Goal: Information Seeking & Learning: Learn about a topic

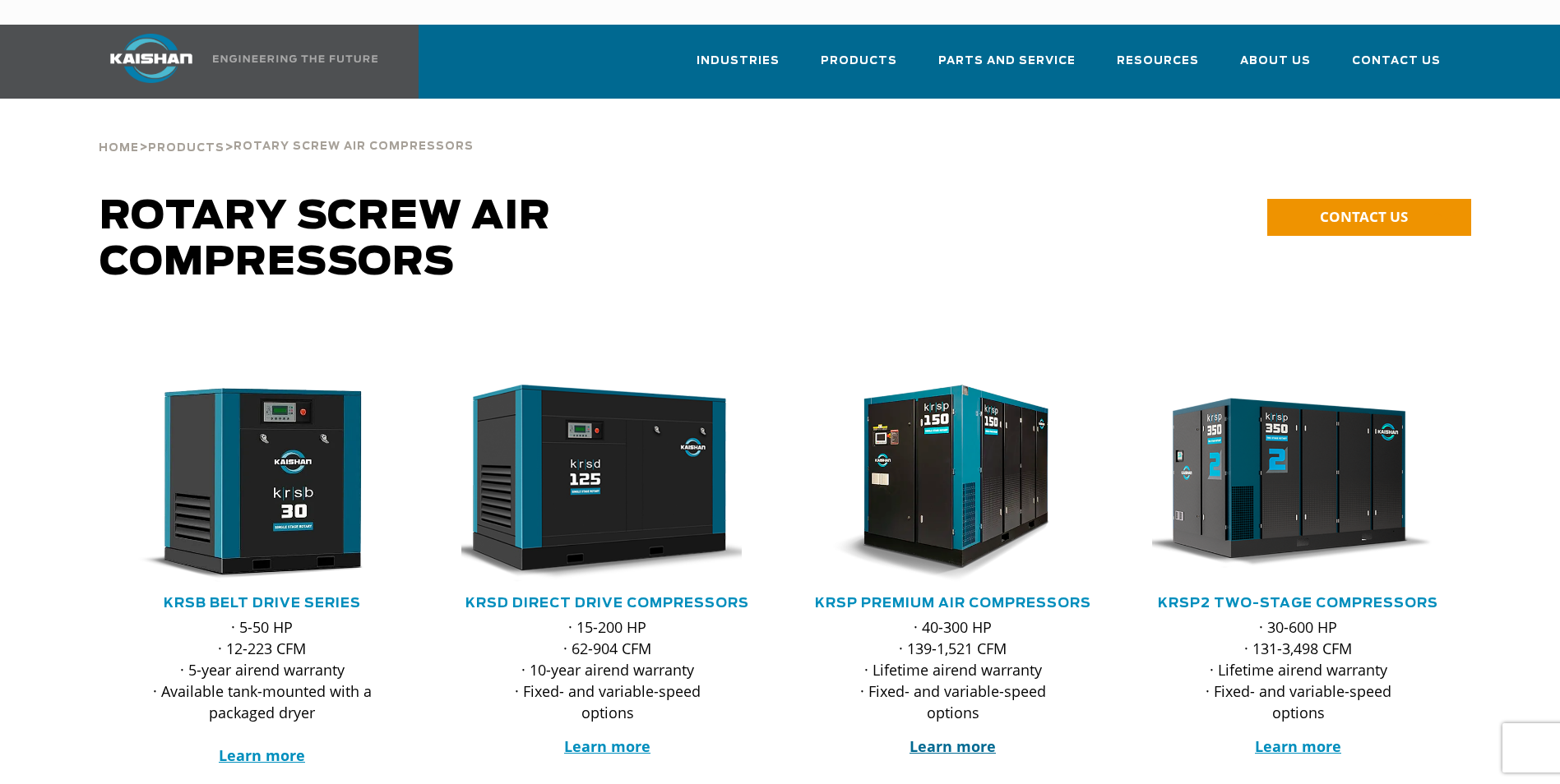
click at [965, 737] on strong "Learn more" at bounding box center [953, 746] width 87 height 20
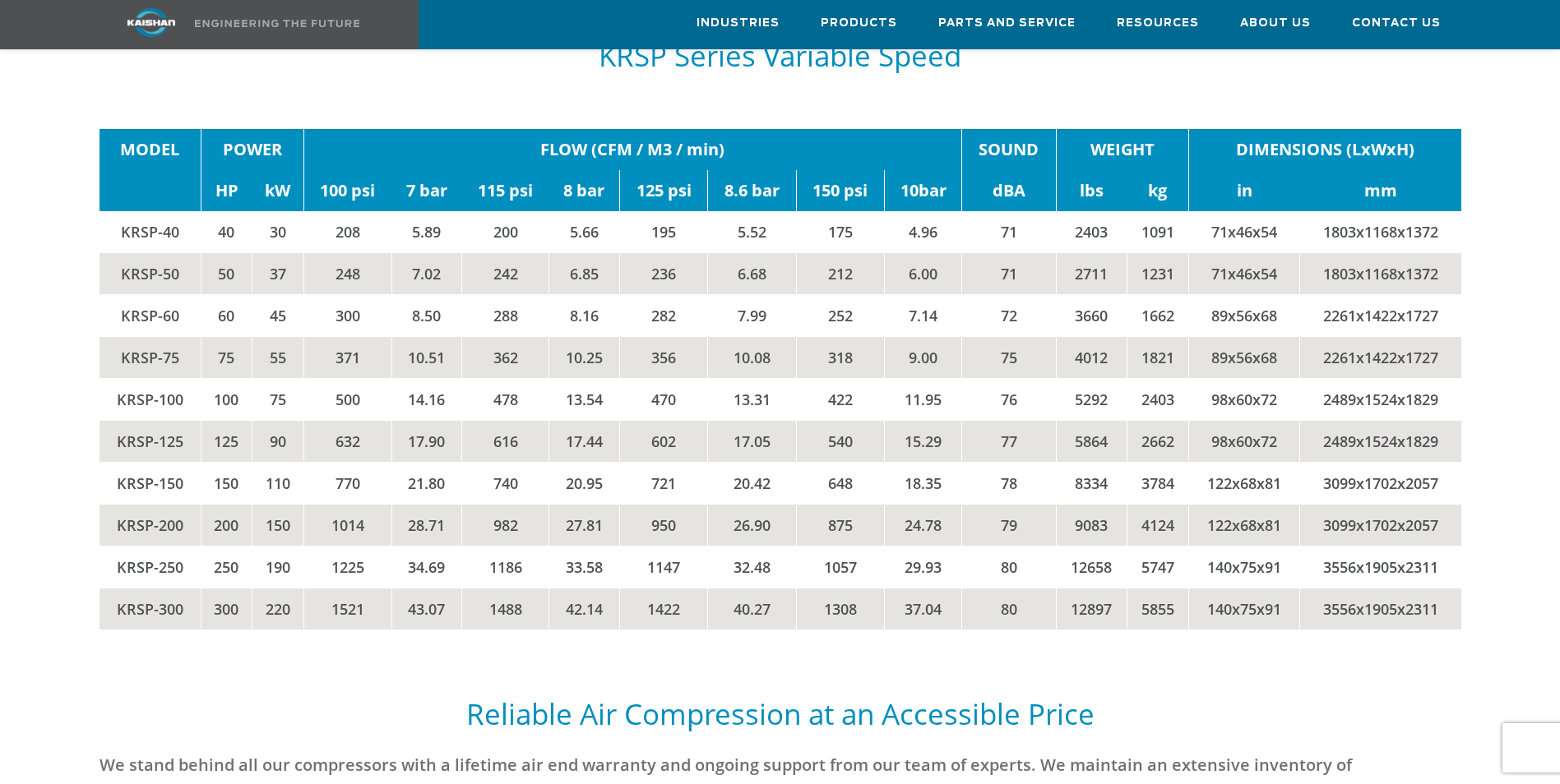
scroll to position [3618, 0]
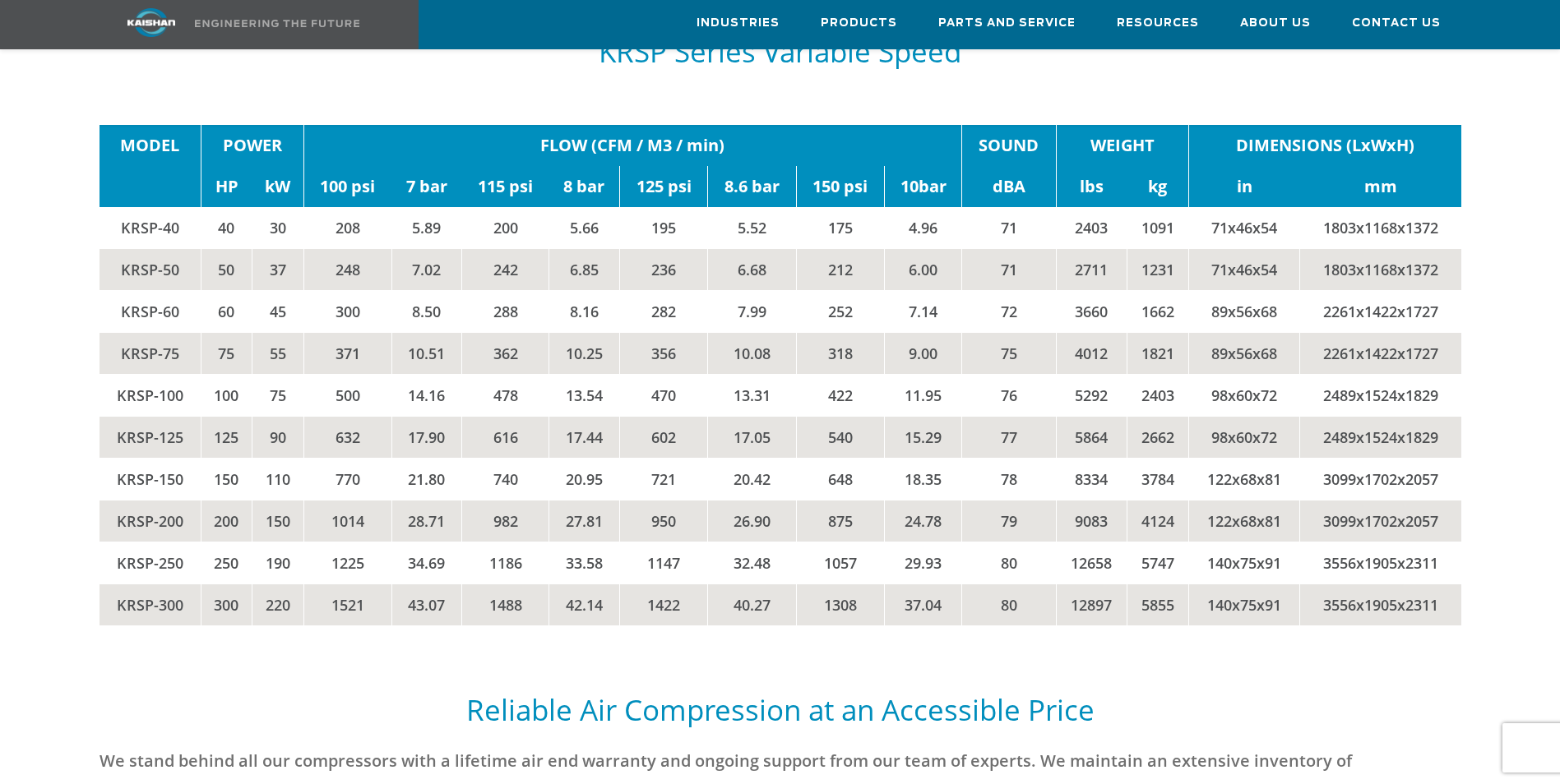
click at [369, 500] on td "1014" at bounding box center [347, 521] width 88 height 41
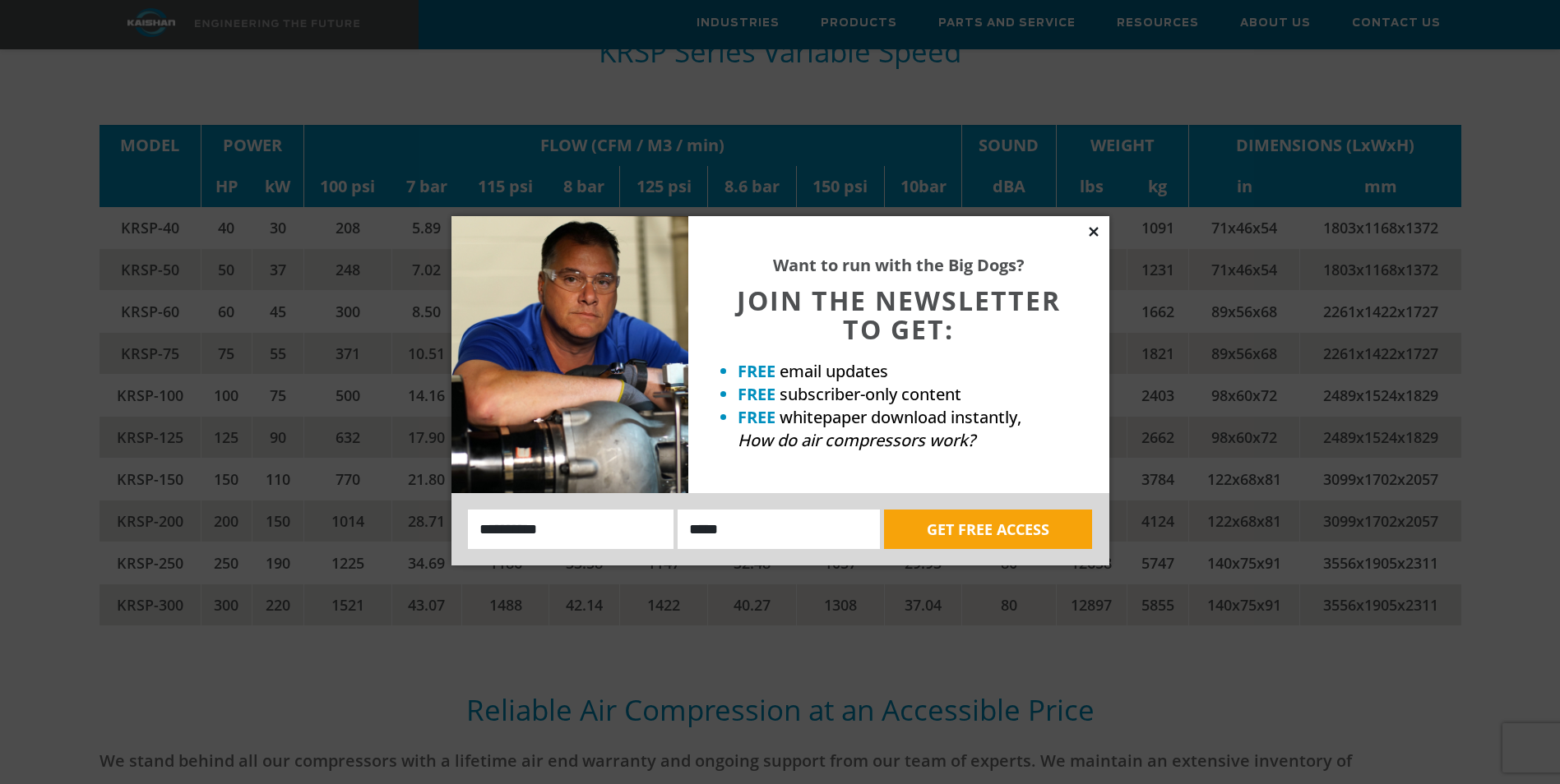
click at [1100, 232] on icon at bounding box center [1094, 232] width 15 height 15
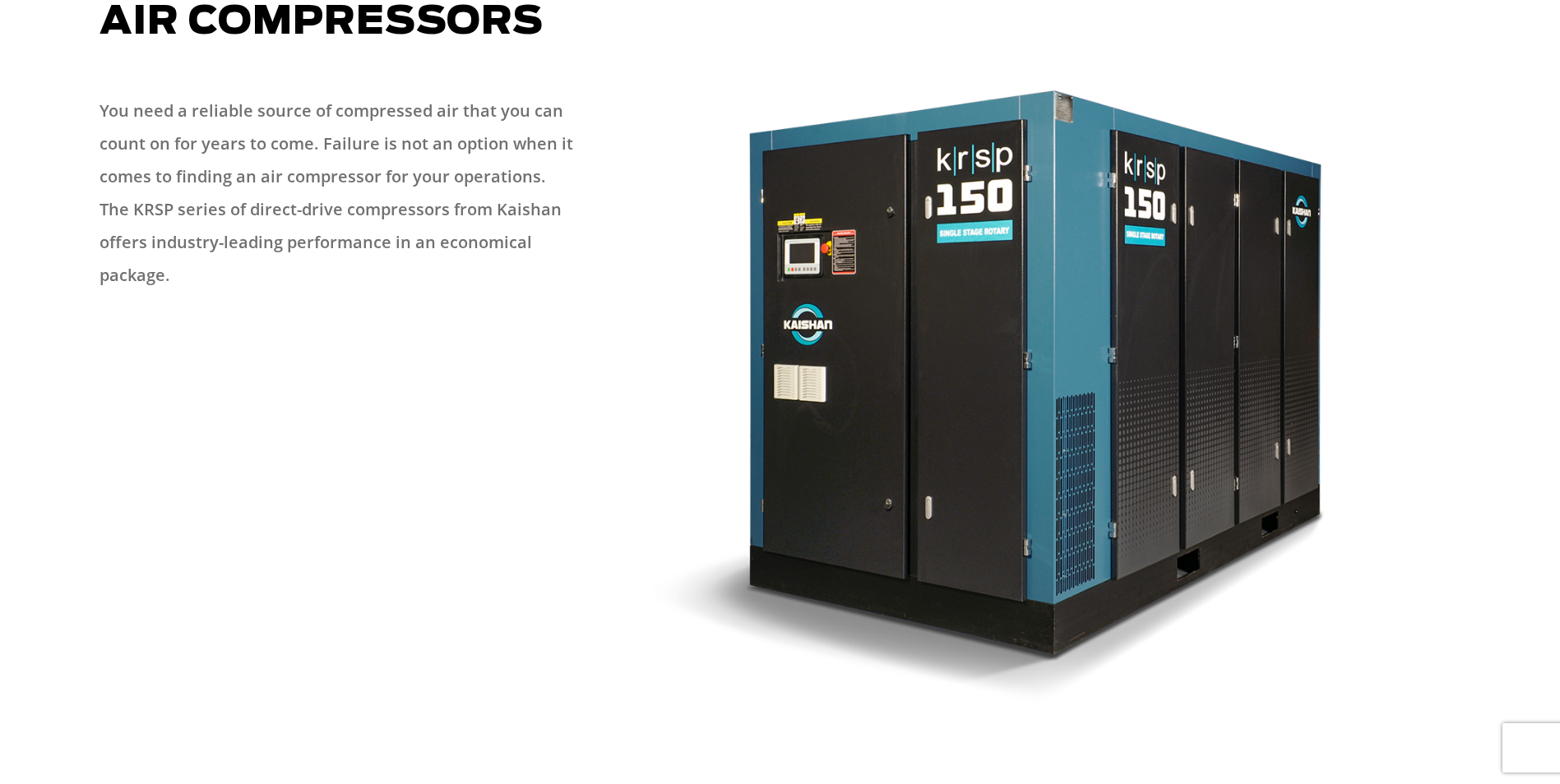
scroll to position [0, 0]
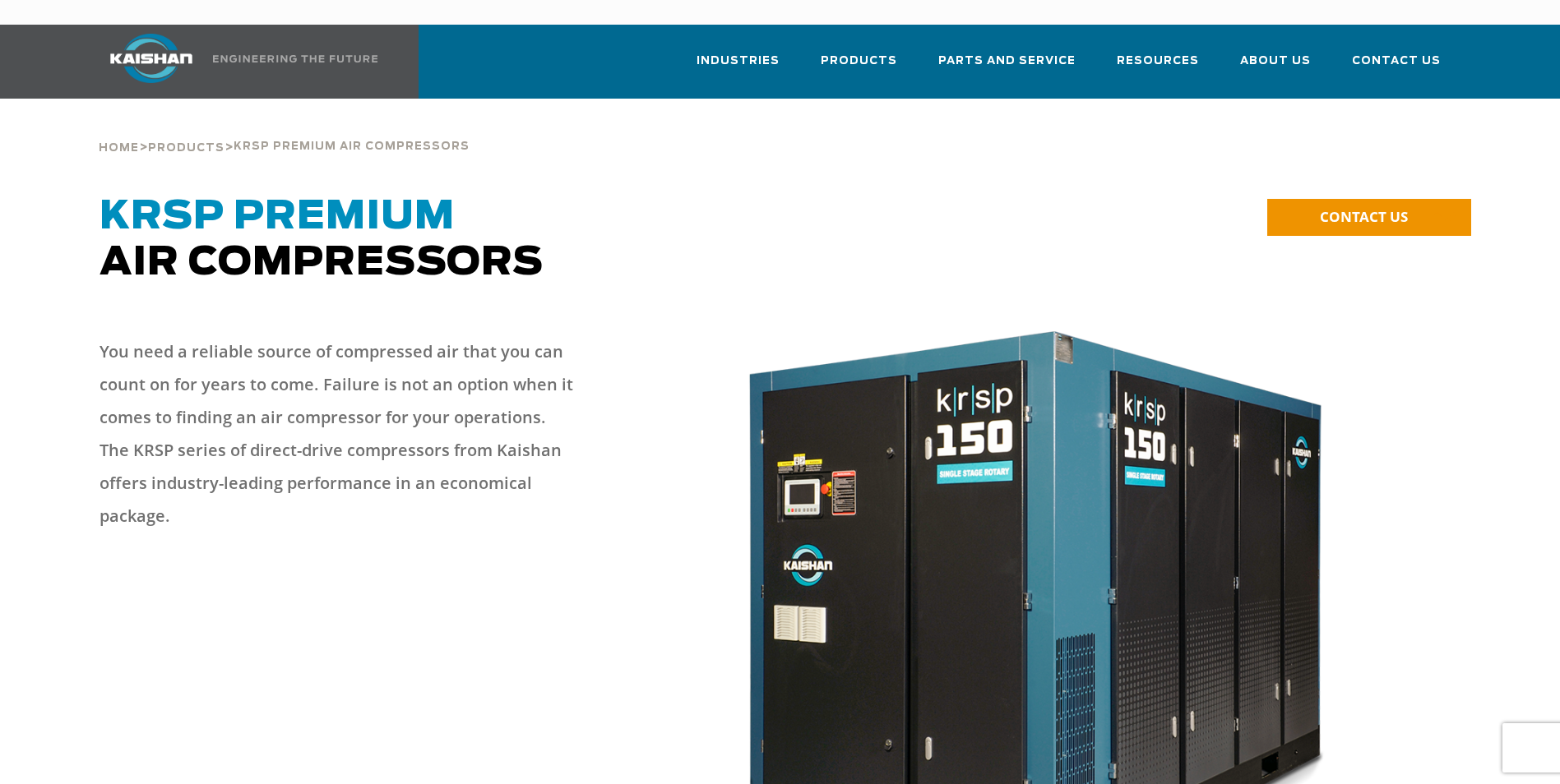
click at [339, 41] on link at bounding box center [235, 61] width 291 height 74
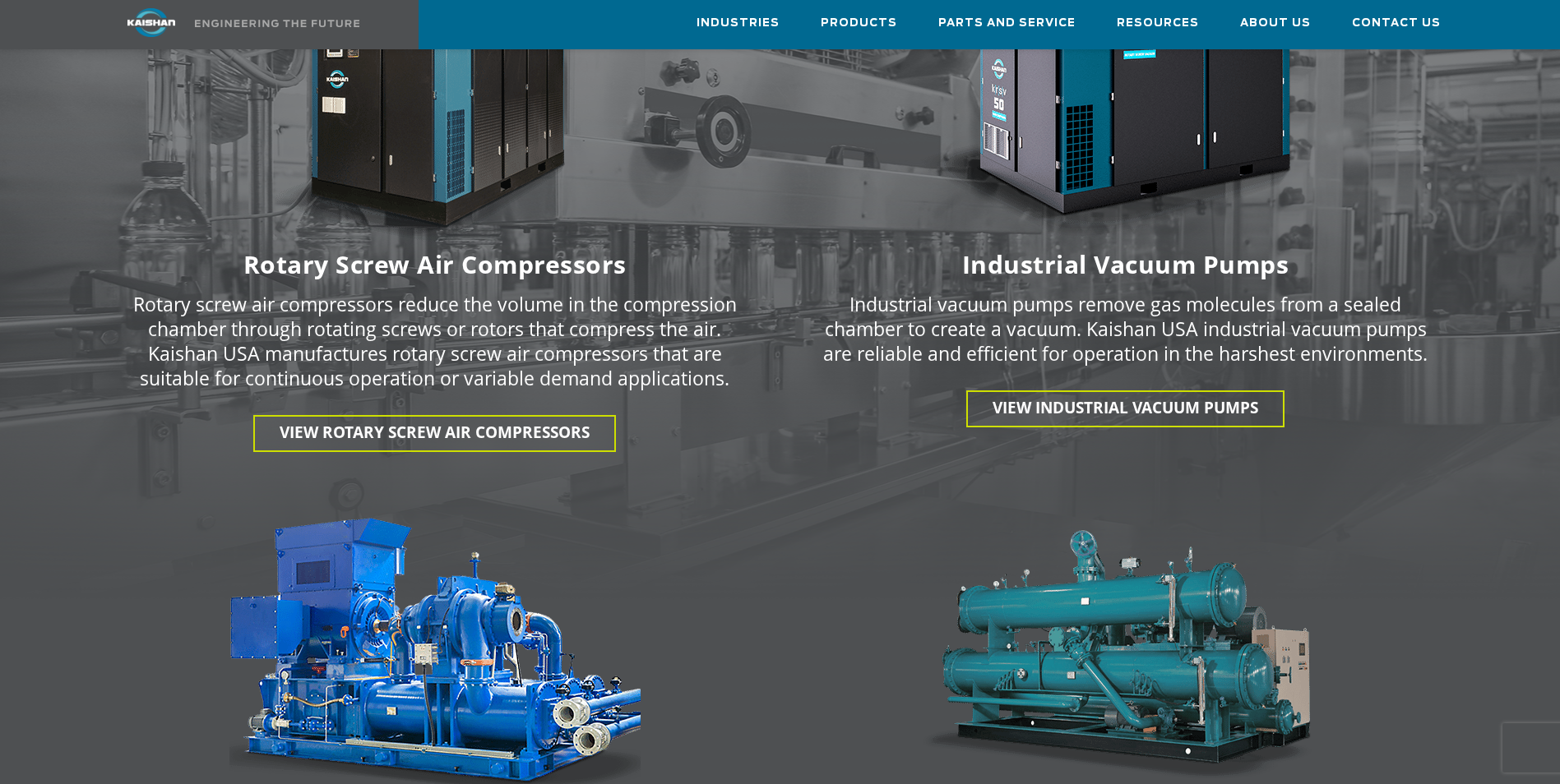
scroll to position [2302, 0]
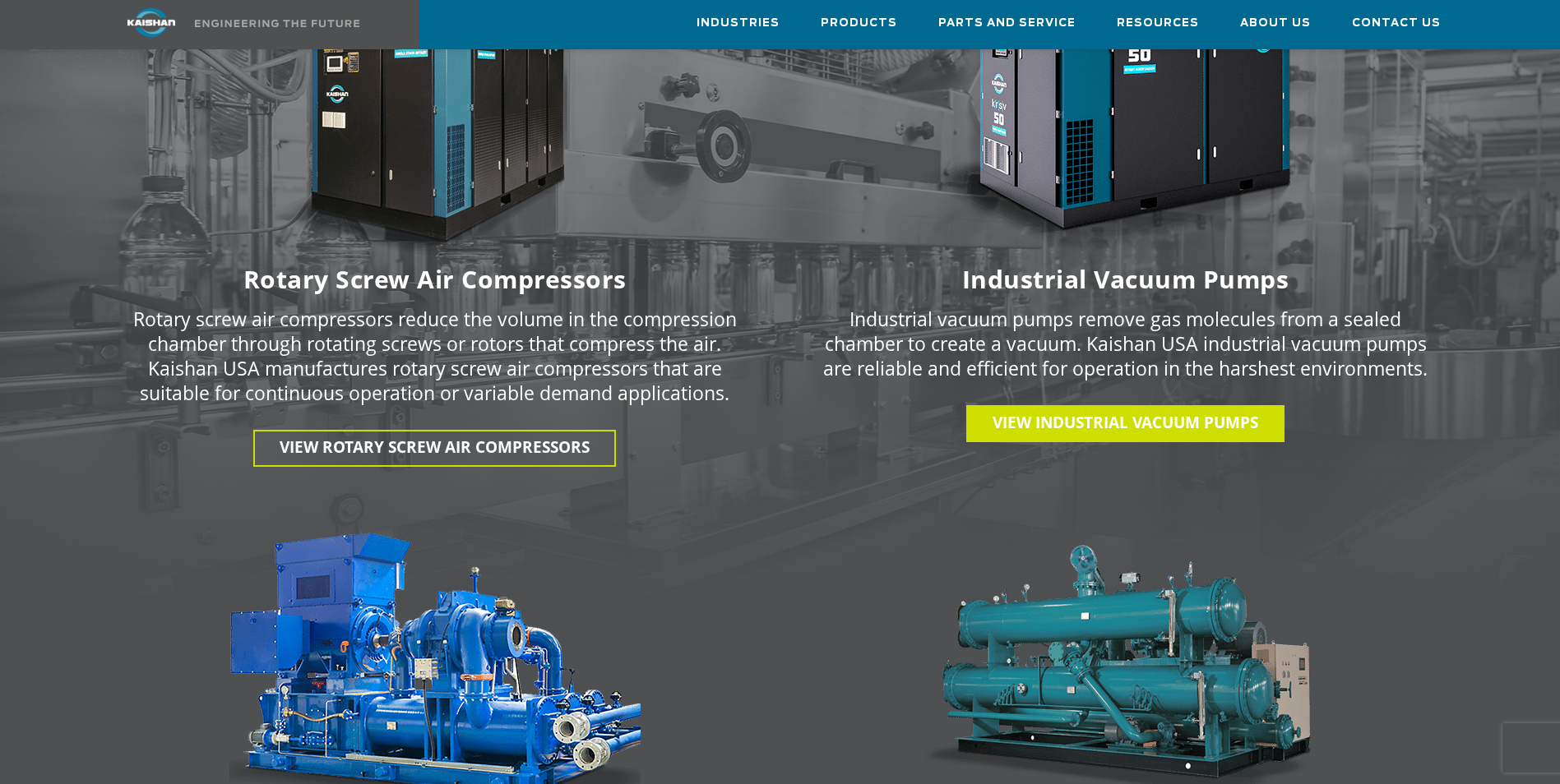
click at [1081, 412] on span "View INDUSTRIAL VACUUM PUMPS" at bounding box center [1125, 422] width 266 height 22
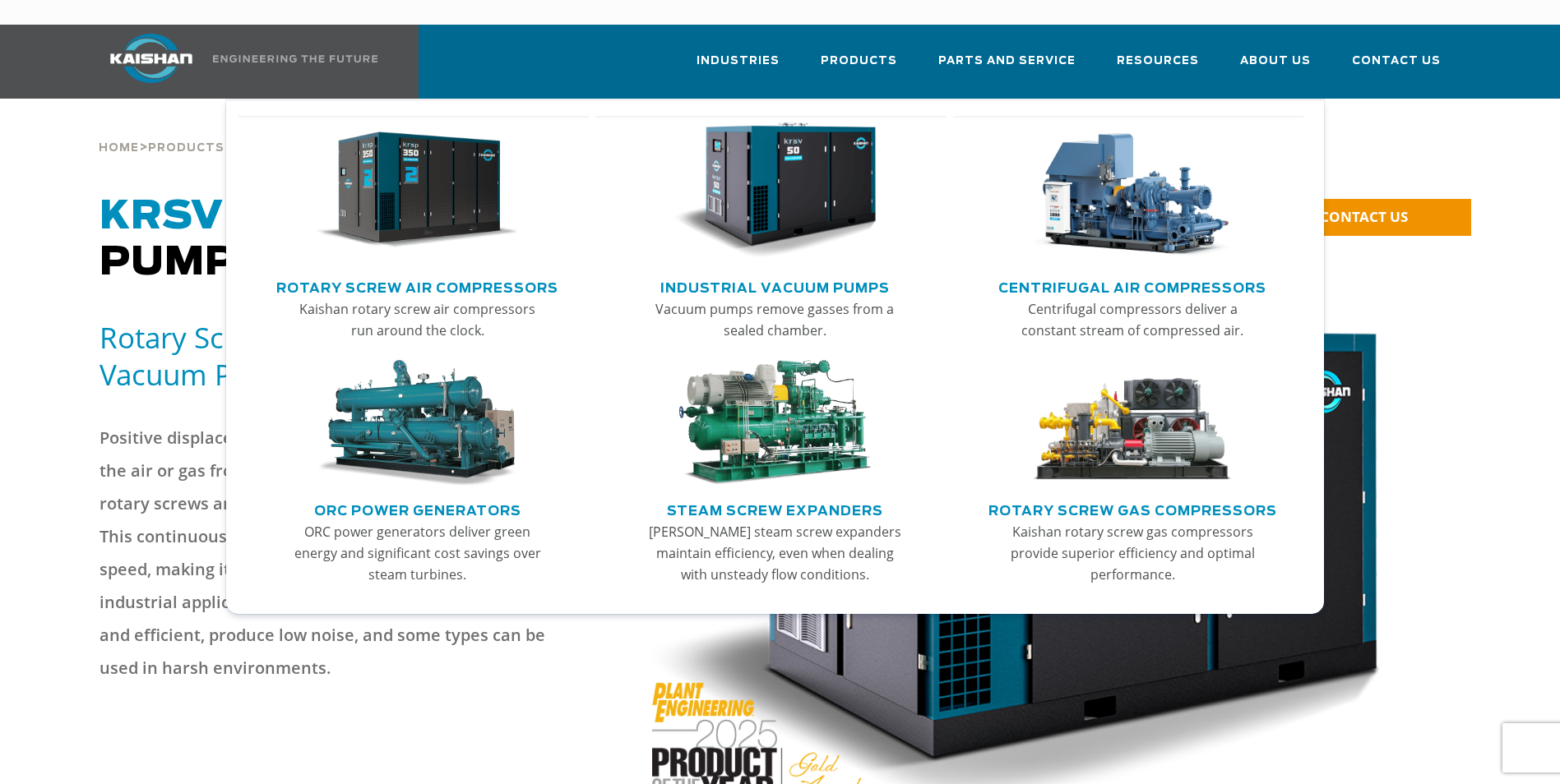
click at [508, 274] on link "Rotary Screw Air Compressors" at bounding box center [417, 286] width 282 height 24
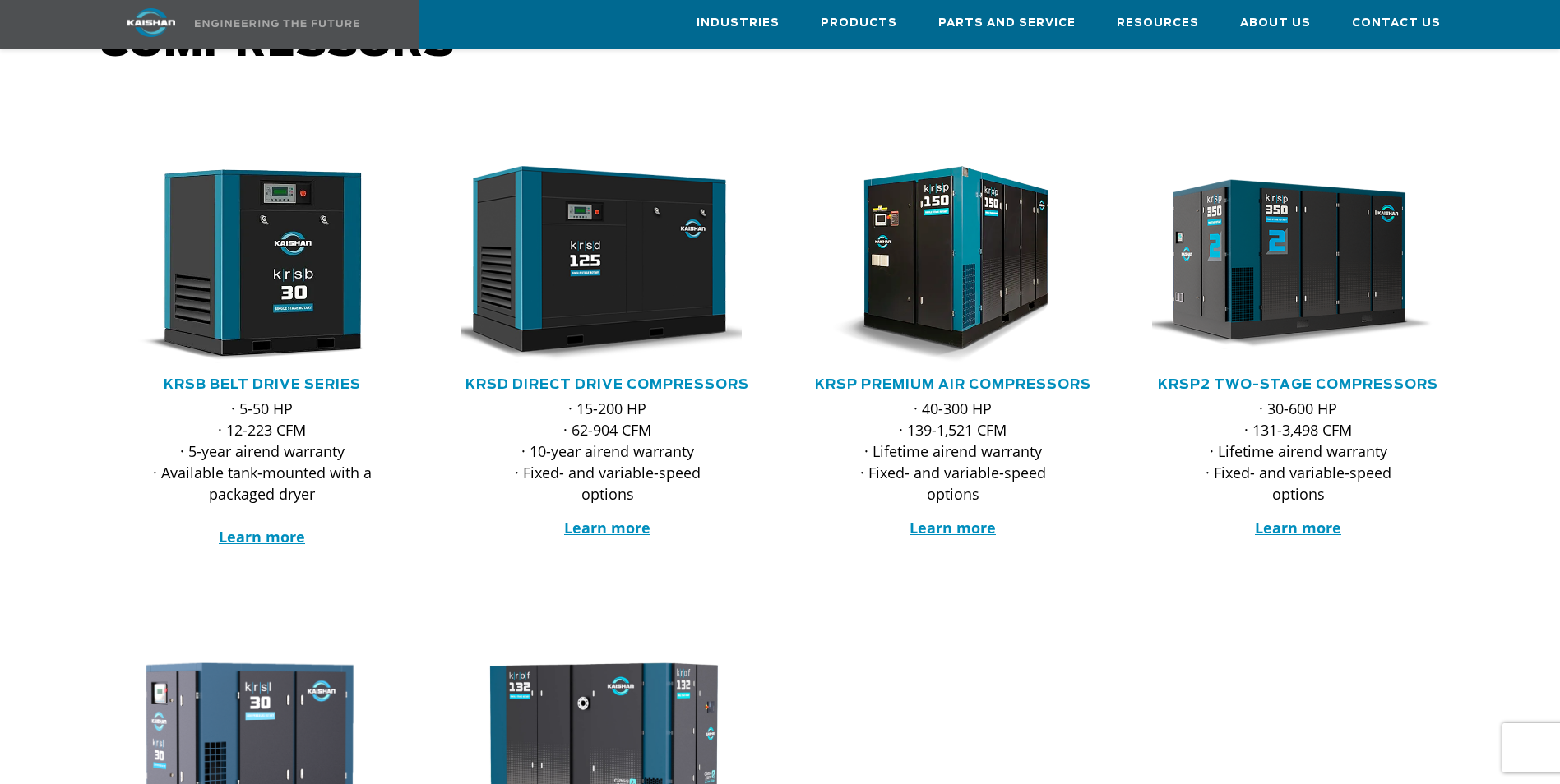
scroll to position [165, 0]
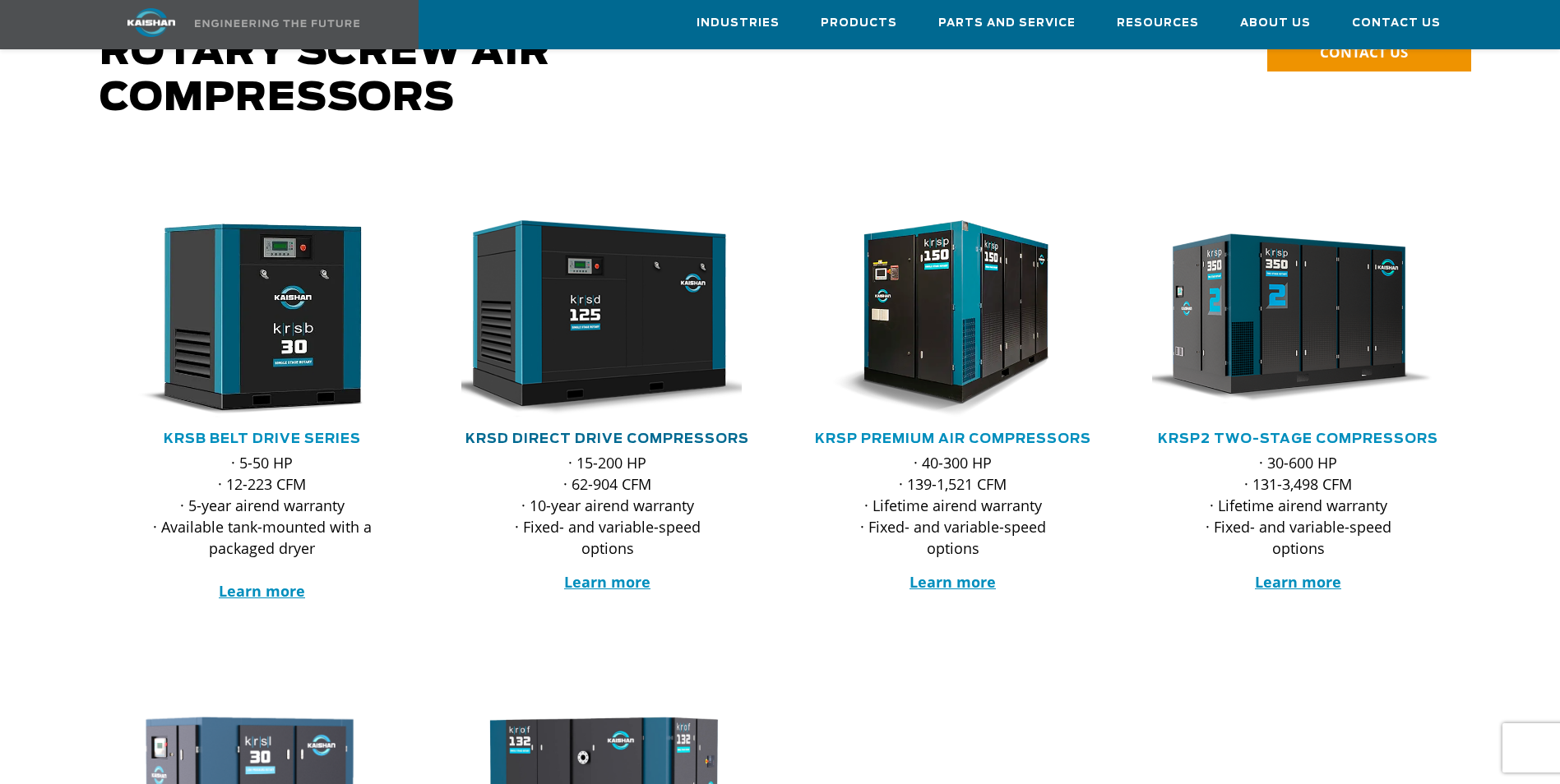
click at [676, 433] on link "KRSD Direct Drive Compressors" at bounding box center [607, 439] width 284 height 13
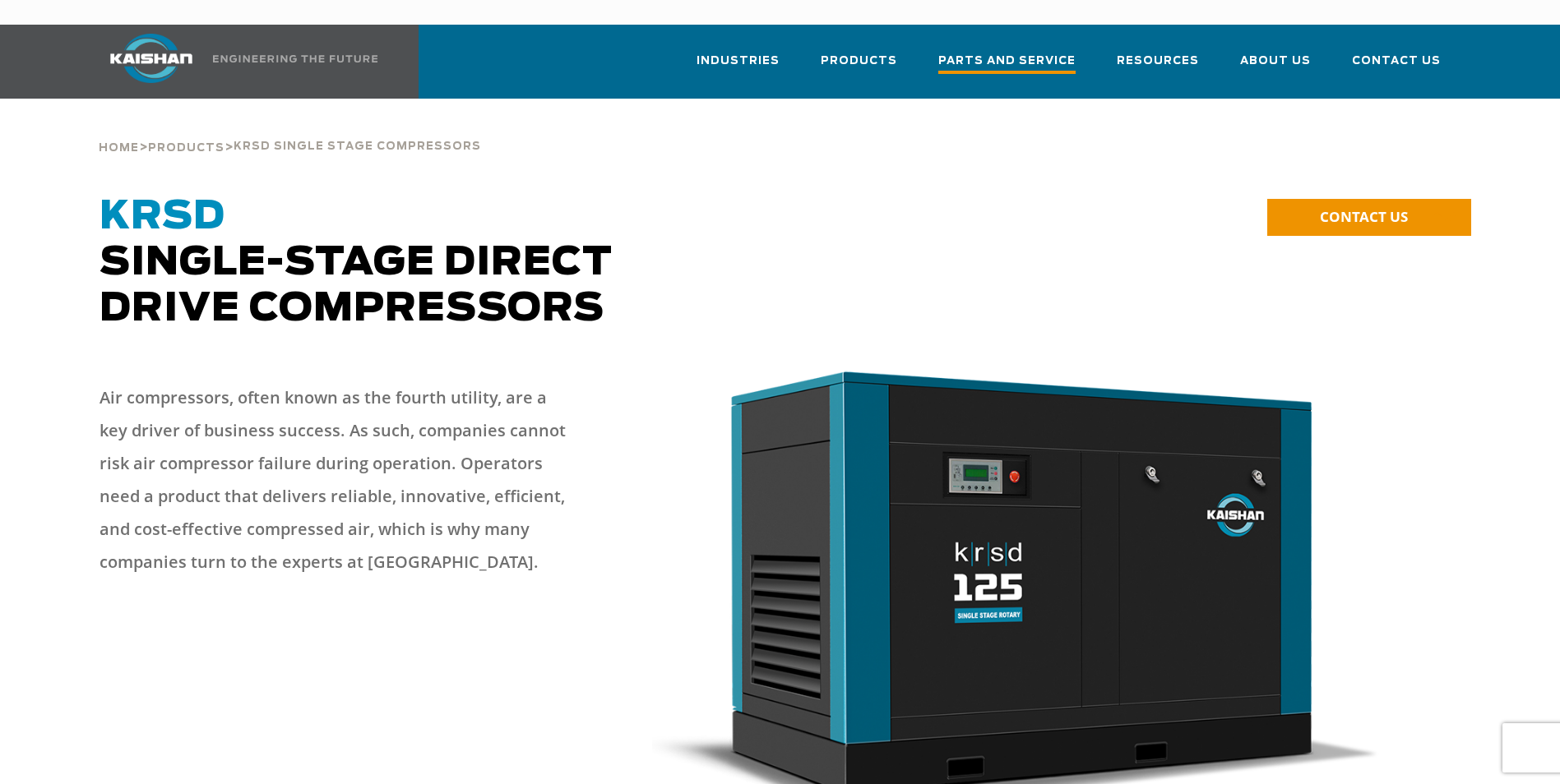
click at [1029, 52] on span "Parts and Service" at bounding box center [1008, 63] width 138 height 23
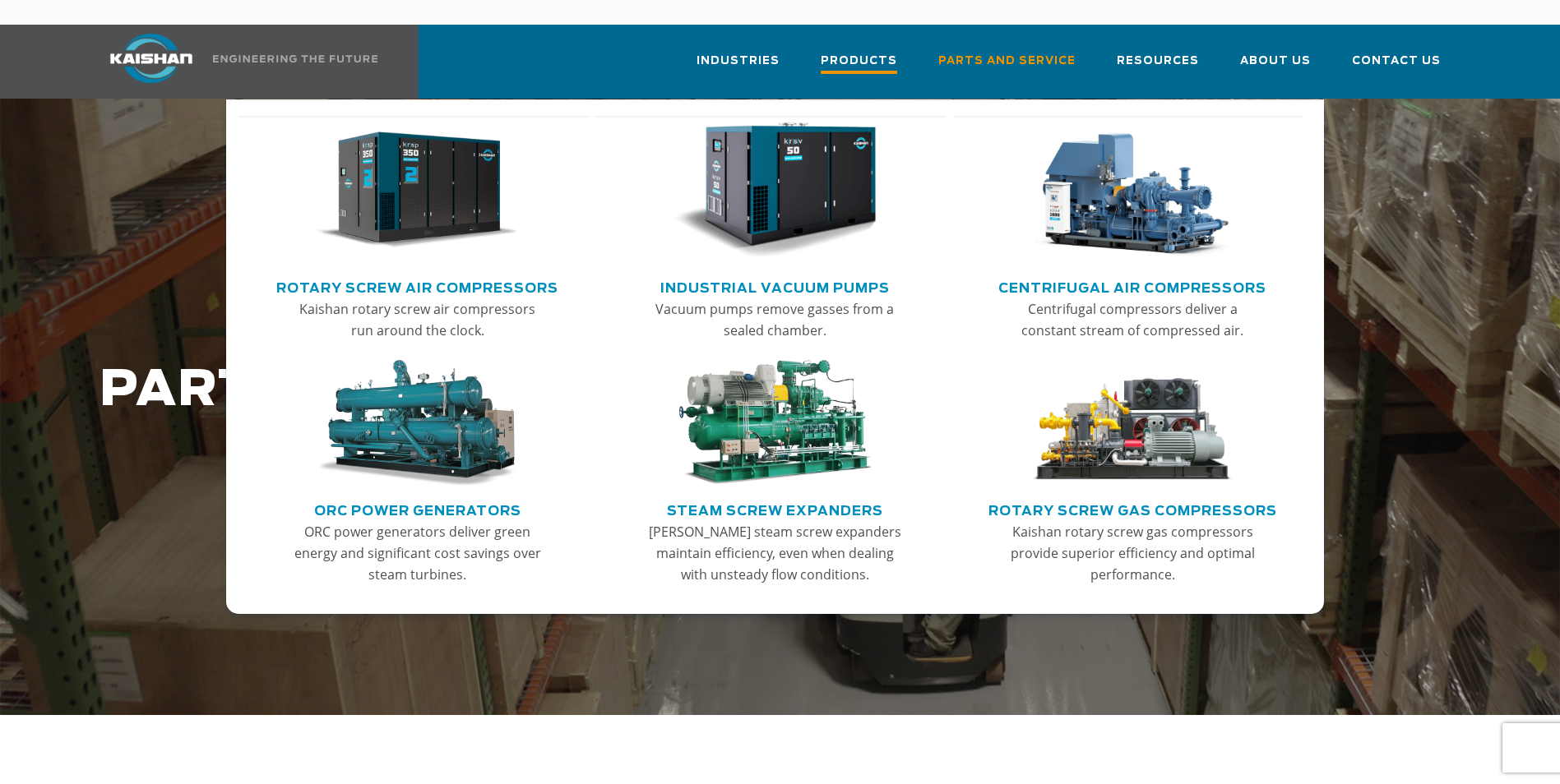
click at [894, 52] on span "Products" at bounding box center [859, 63] width 76 height 23
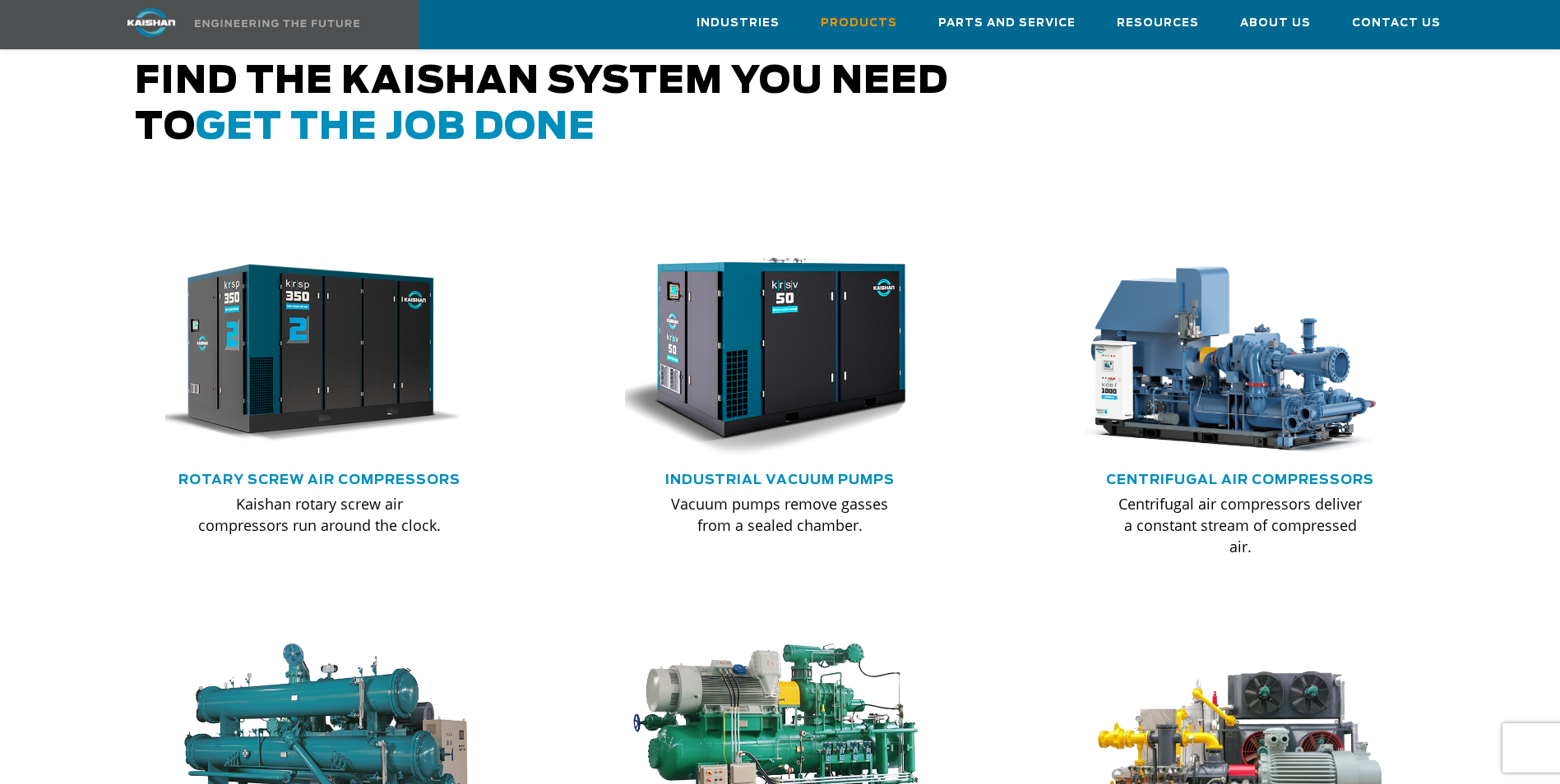
scroll to position [905, 0]
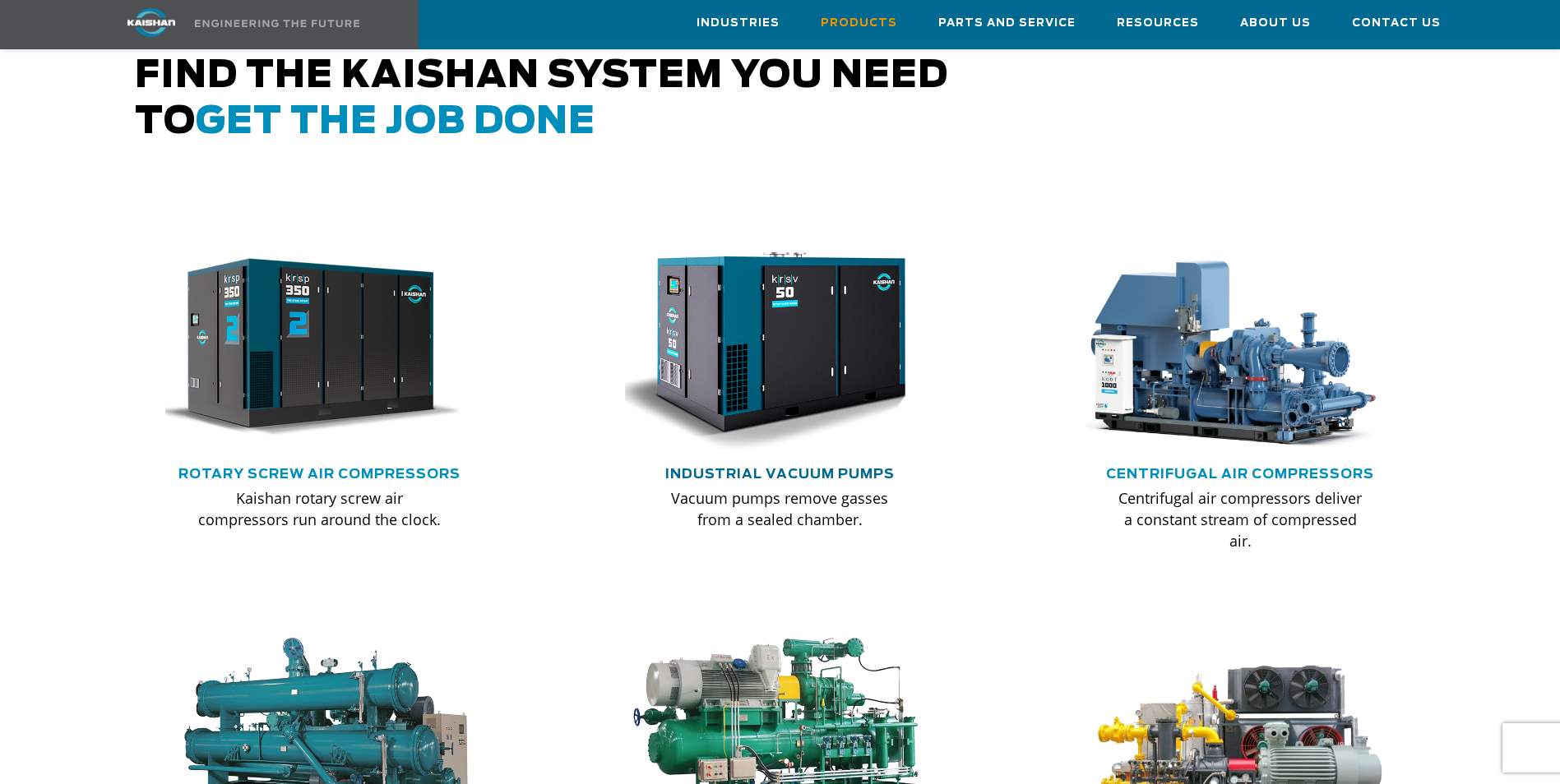
click at [828, 467] on link "Industrial Vacuum Pumps" at bounding box center [780, 474] width 229 height 13
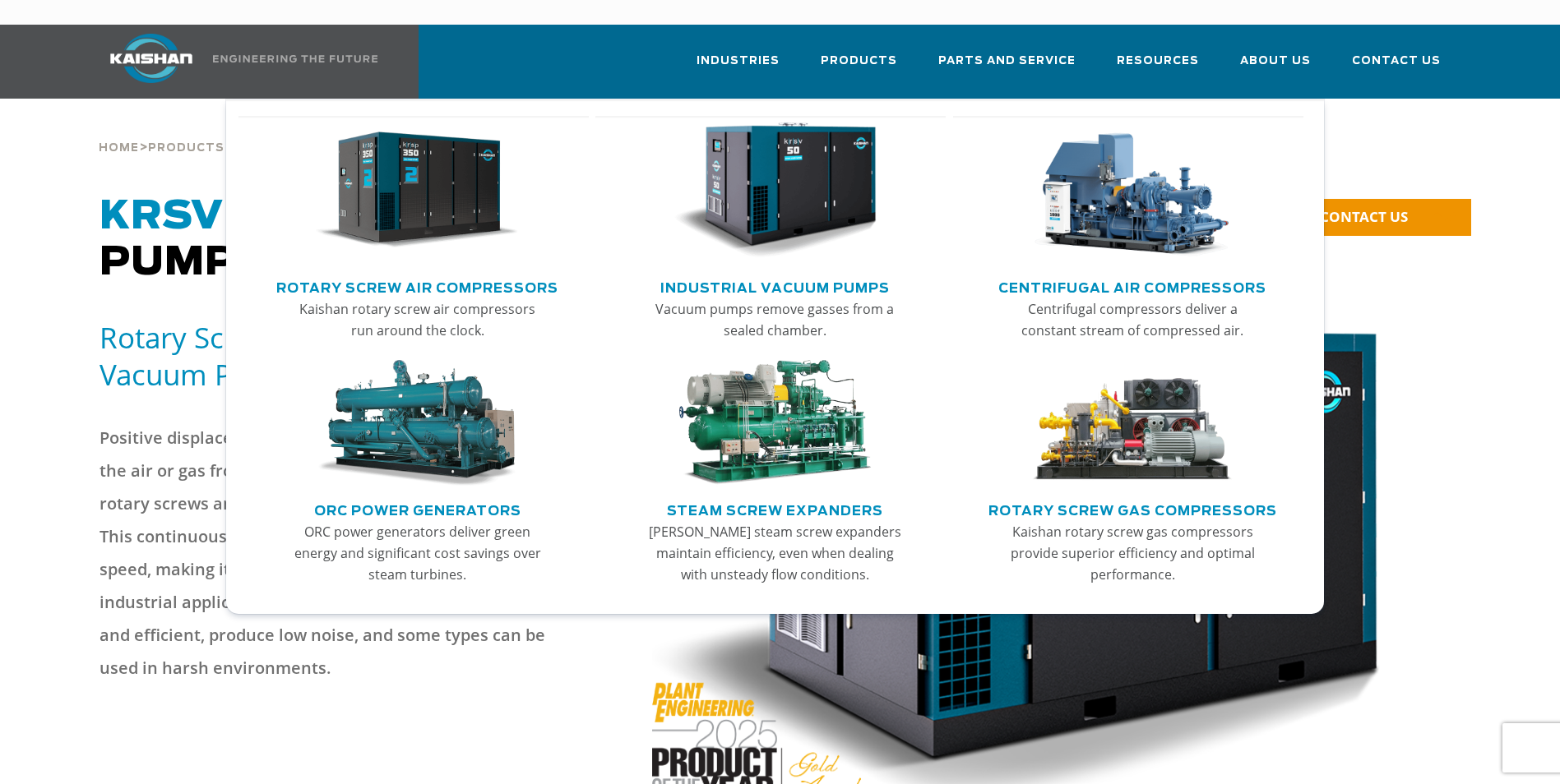
click at [499, 274] on link "Rotary Screw Air Compressors" at bounding box center [417, 286] width 282 height 24
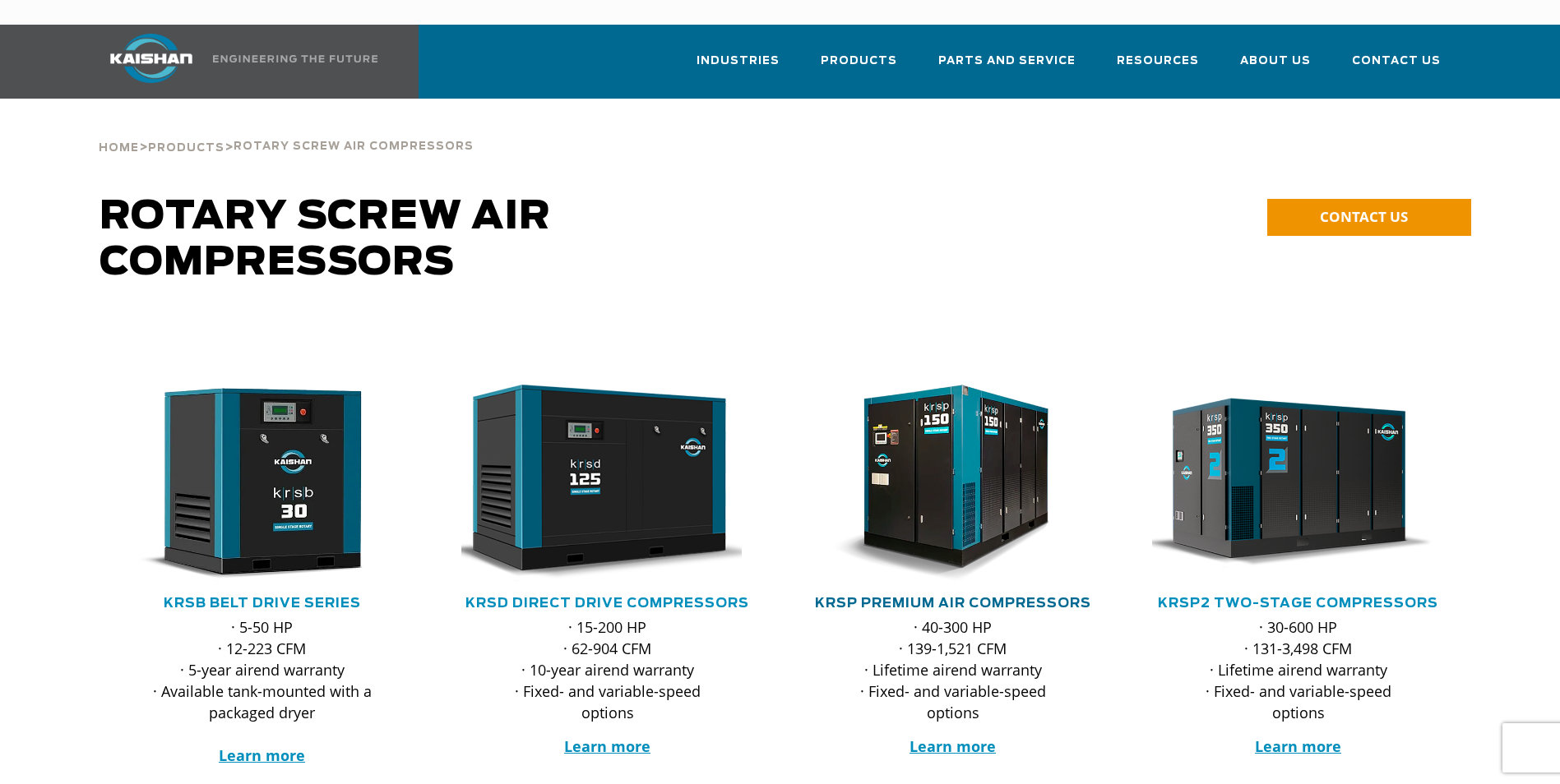
click at [883, 596] on link "KRSP Premium Air Compressors" at bounding box center [953, 603] width 276 height 13
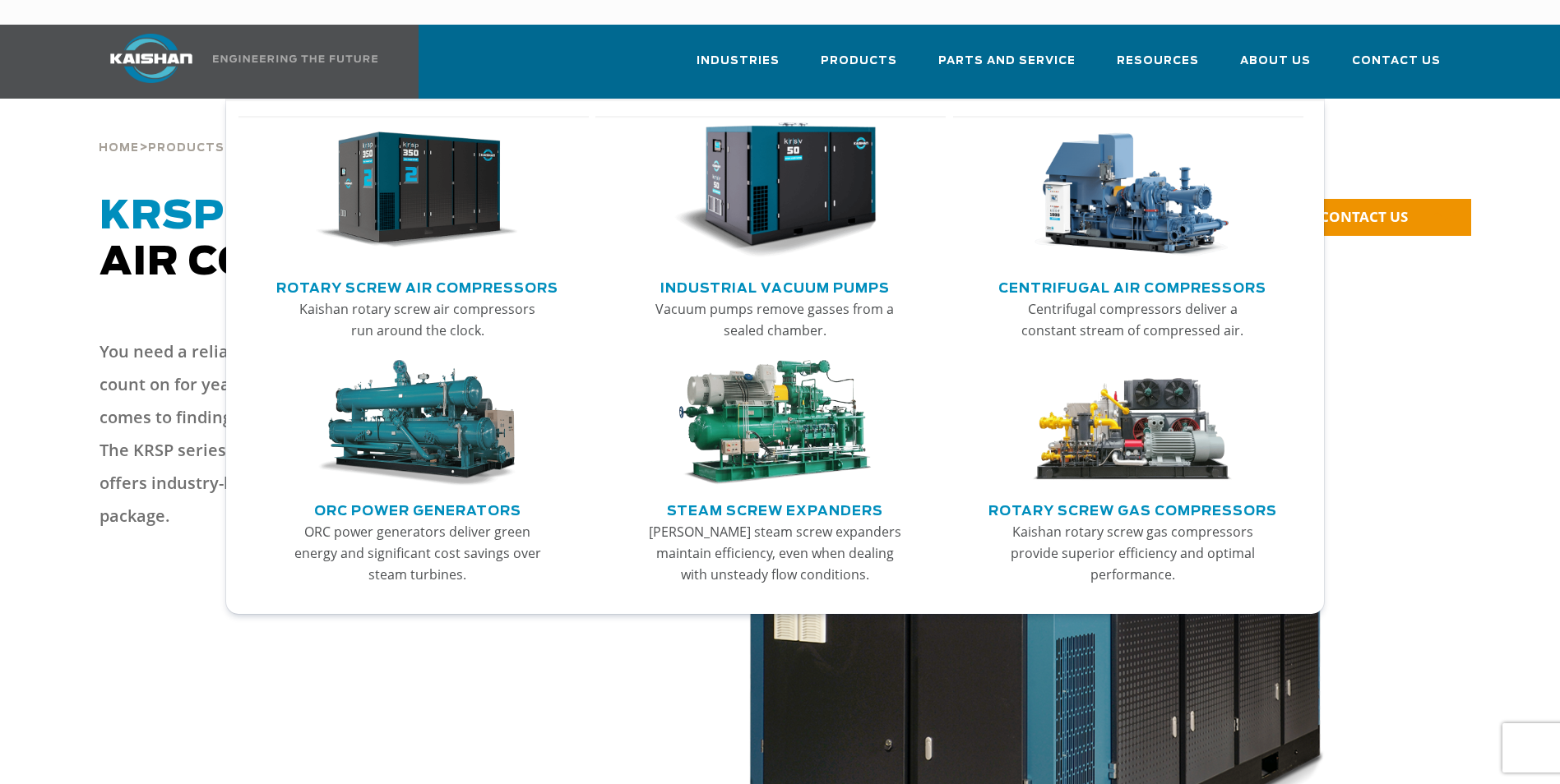
click at [504, 274] on link "Rotary Screw Air Compressors" at bounding box center [417, 286] width 282 height 24
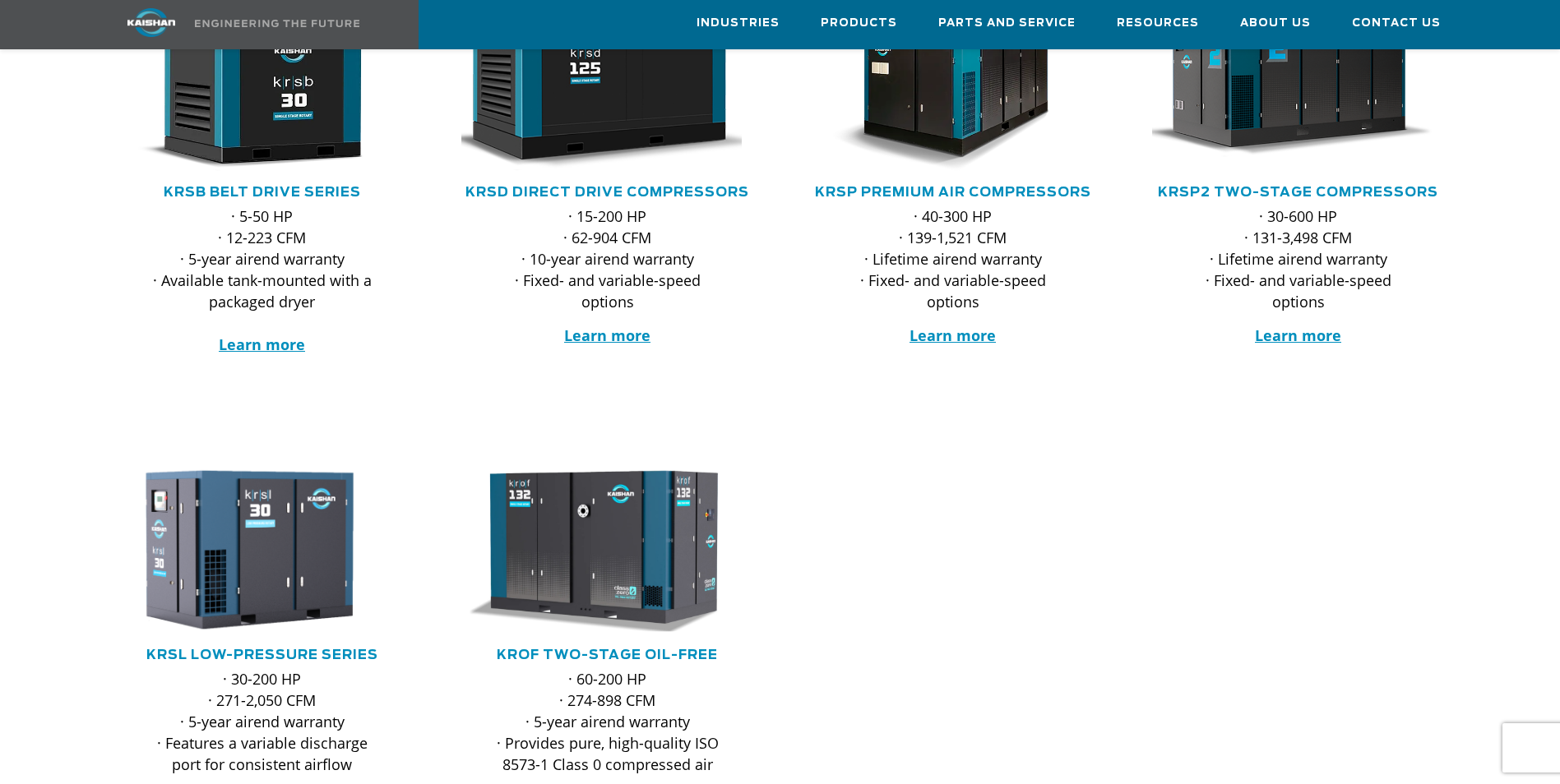
scroll to position [247, 0]
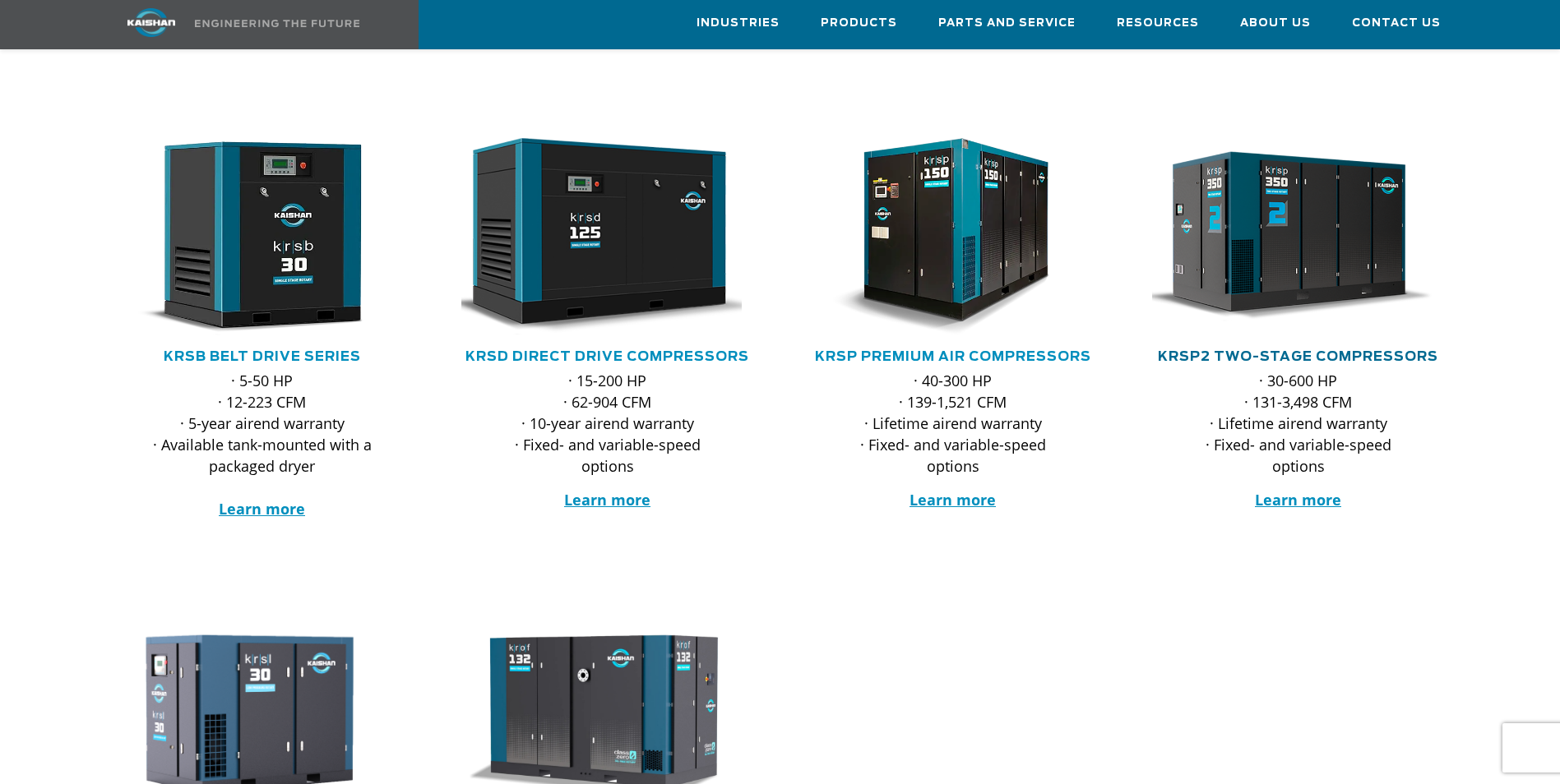
click at [1231, 351] on link "KRSP2 Two-Stage Compressors" at bounding box center [1299, 357] width 281 height 13
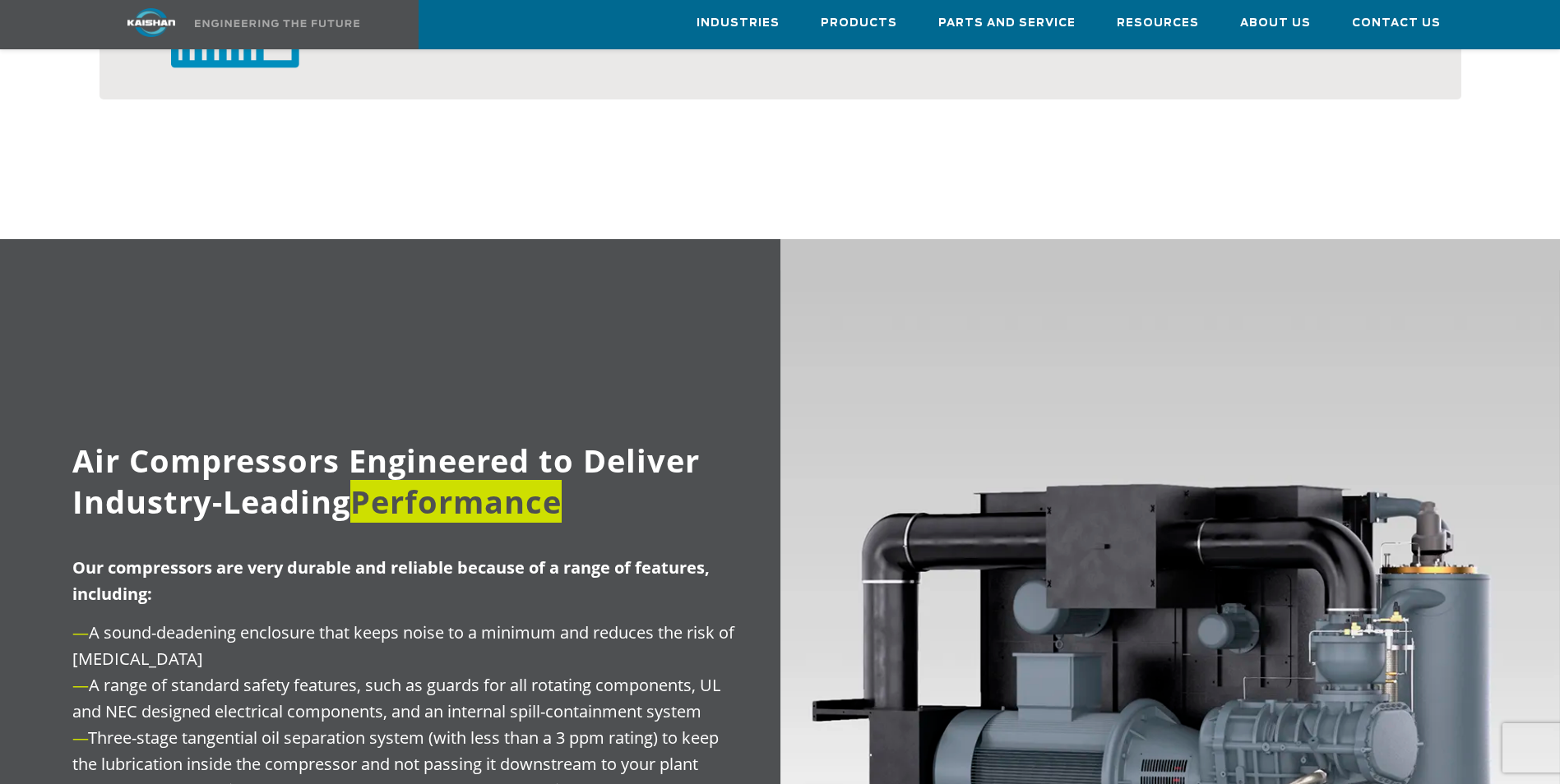
scroll to position [1809, 0]
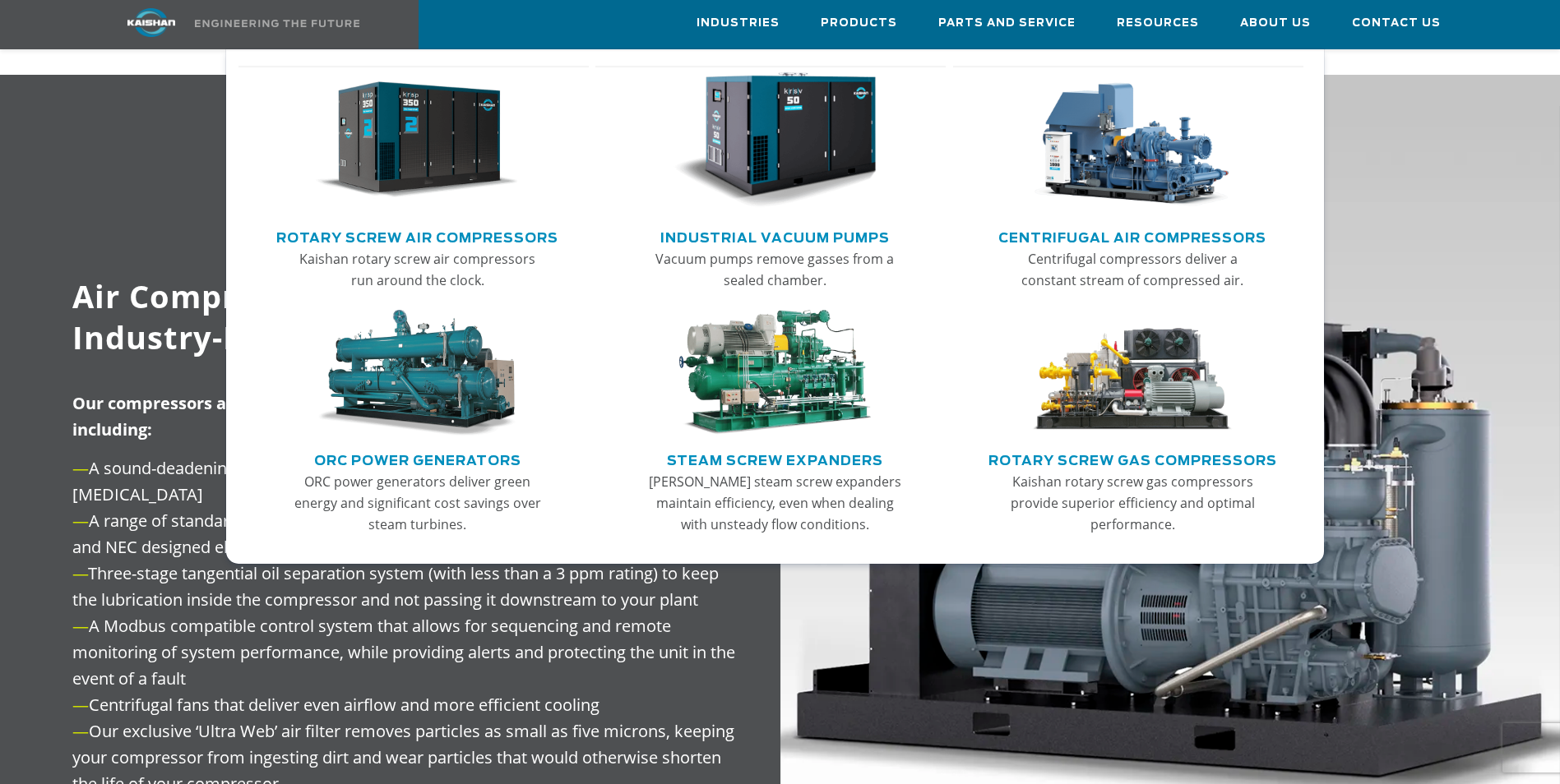
click at [474, 236] on link "Rotary Screw Air Compressors" at bounding box center [417, 236] width 282 height 24
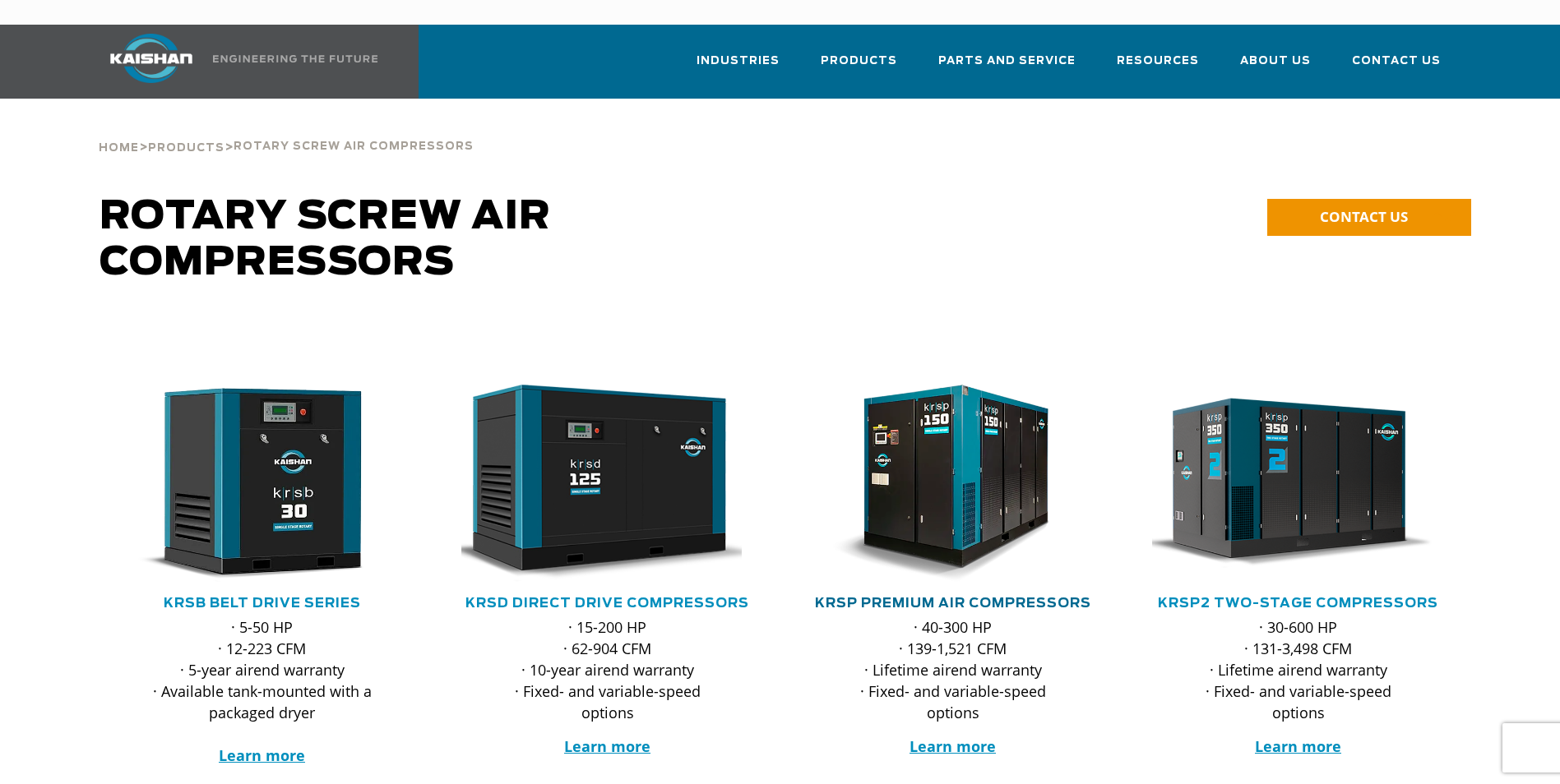
click at [891, 596] on link "KRSP Premium Air Compressors" at bounding box center [953, 603] width 276 height 13
